Goal: Navigation & Orientation: Find specific page/section

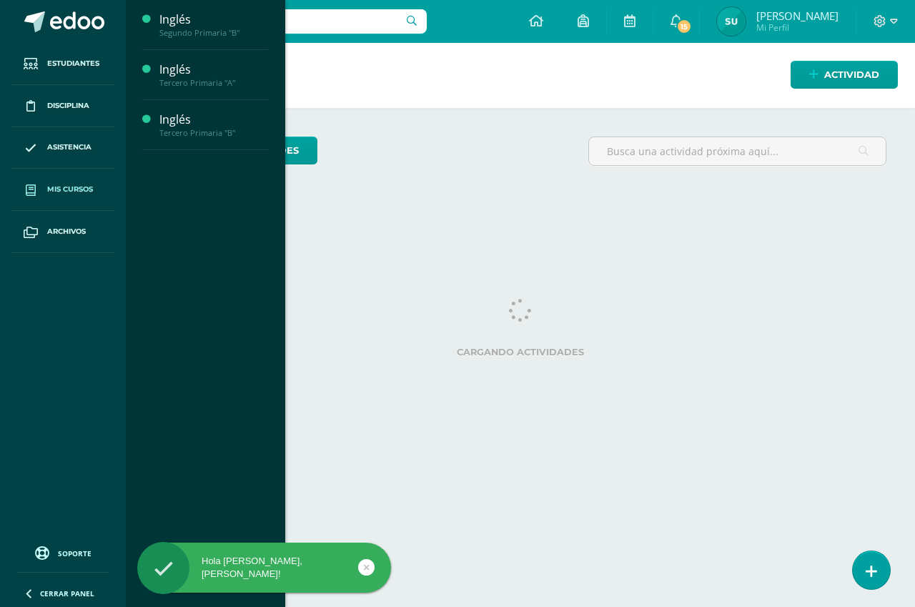
click at [66, 192] on span "Mis cursos" at bounding box center [70, 189] width 46 height 11
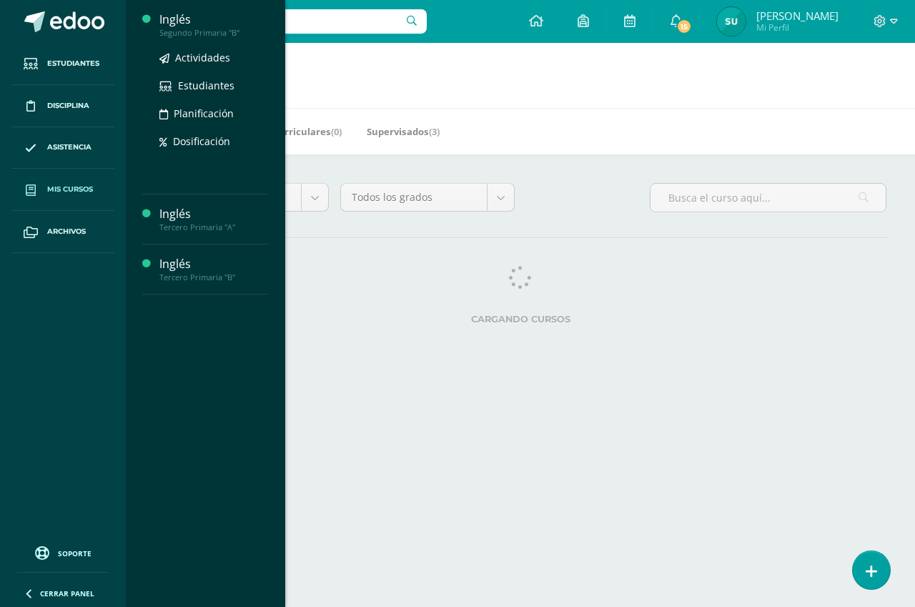
click at [173, 18] on div "Inglés" at bounding box center [213, 19] width 109 height 16
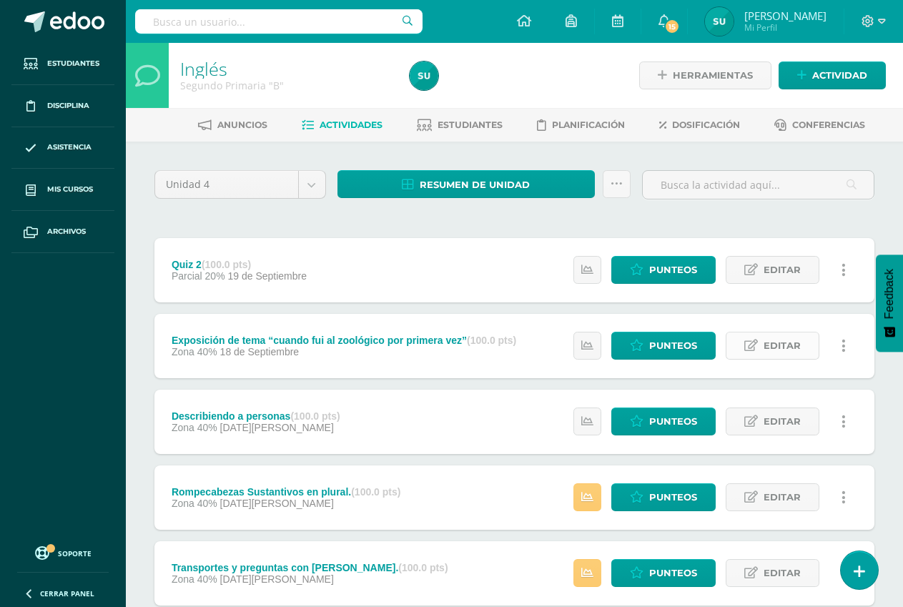
click at [777, 347] on span "Editar" at bounding box center [781, 345] width 37 height 26
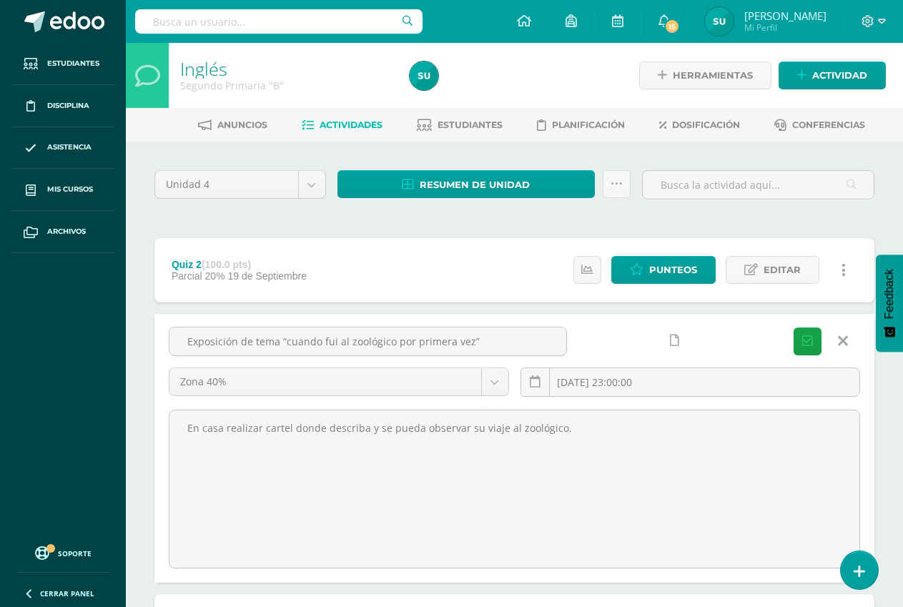
click at [838, 341] on icon at bounding box center [843, 341] width 10 height 16
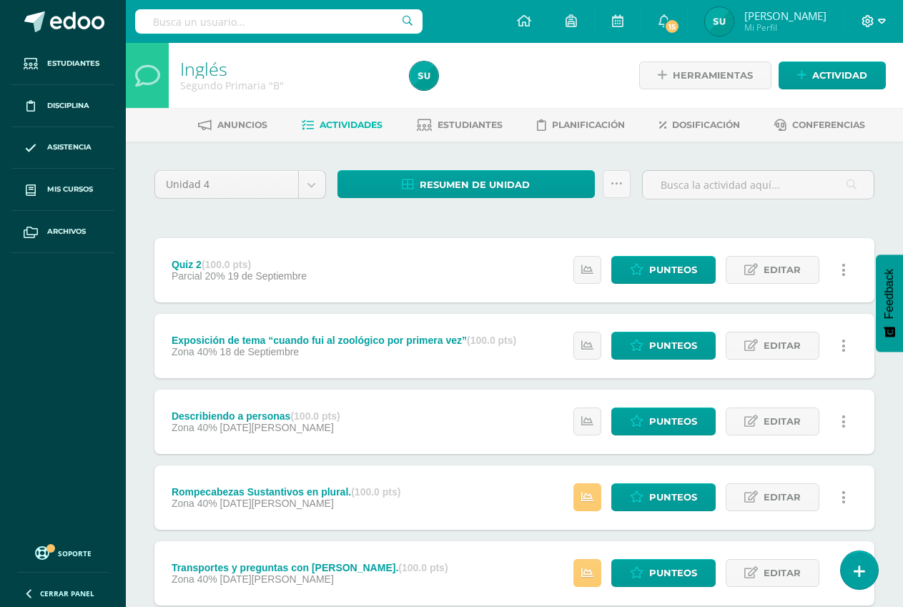
click at [881, 17] on icon at bounding box center [882, 21] width 8 height 13
click at [826, 94] on span "Cerrar sesión" at bounding box center [837, 98] width 64 height 14
